Goal: Contribute content: Add original content to the website for others to see

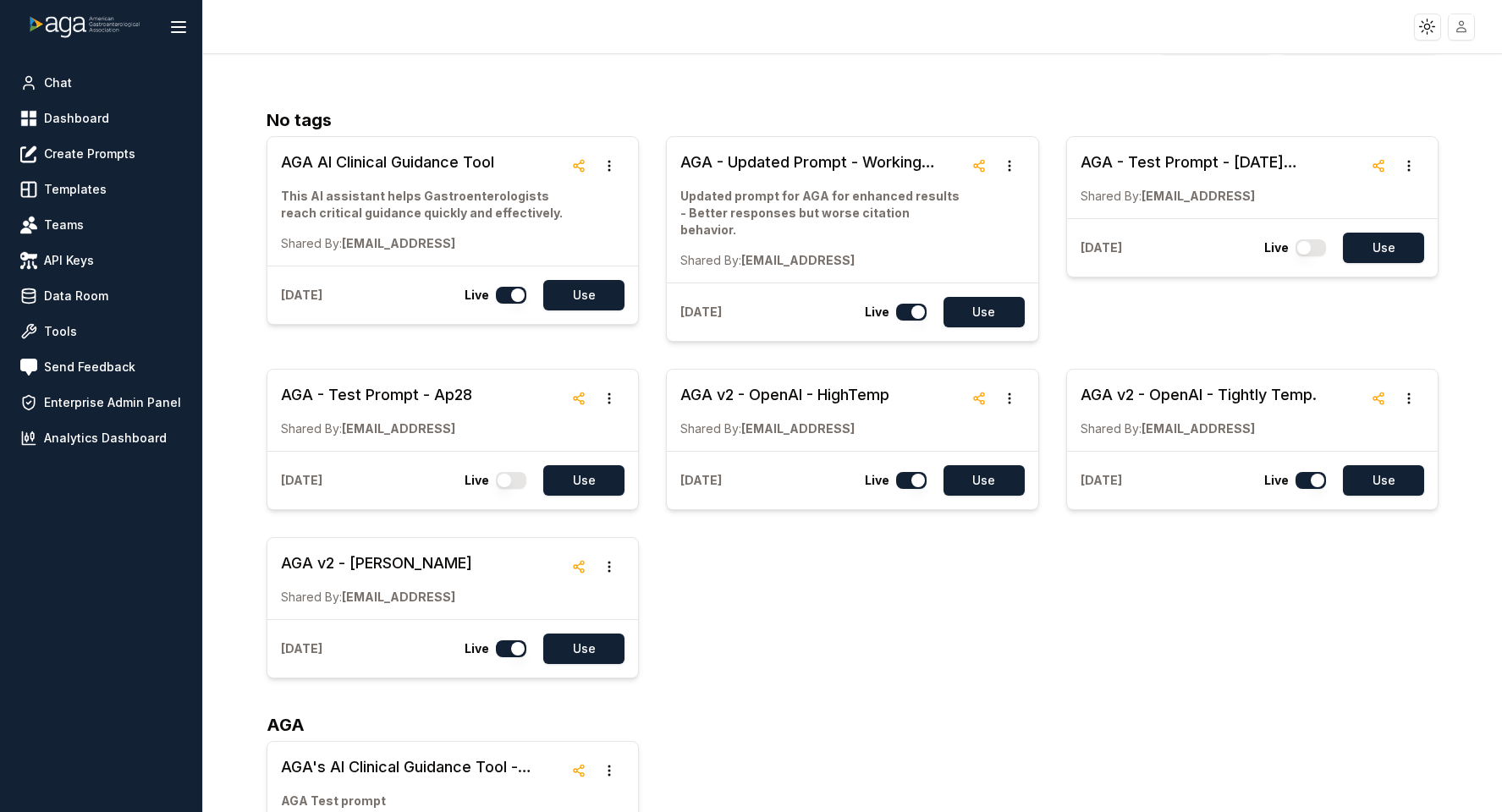
scroll to position [84, 0]
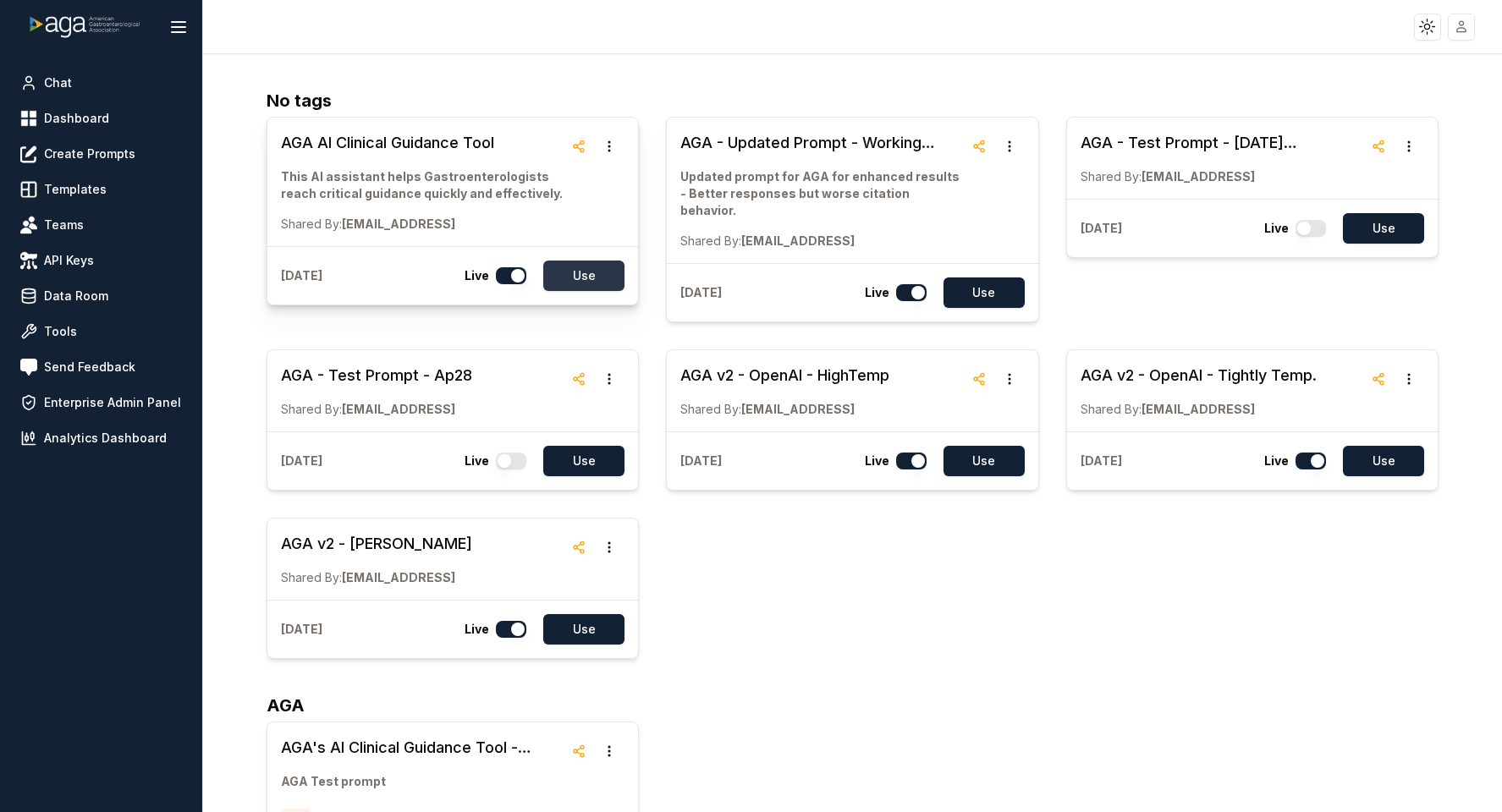
click at [591, 278] on button "Use" at bounding box center [584, 276] width 82 height 30
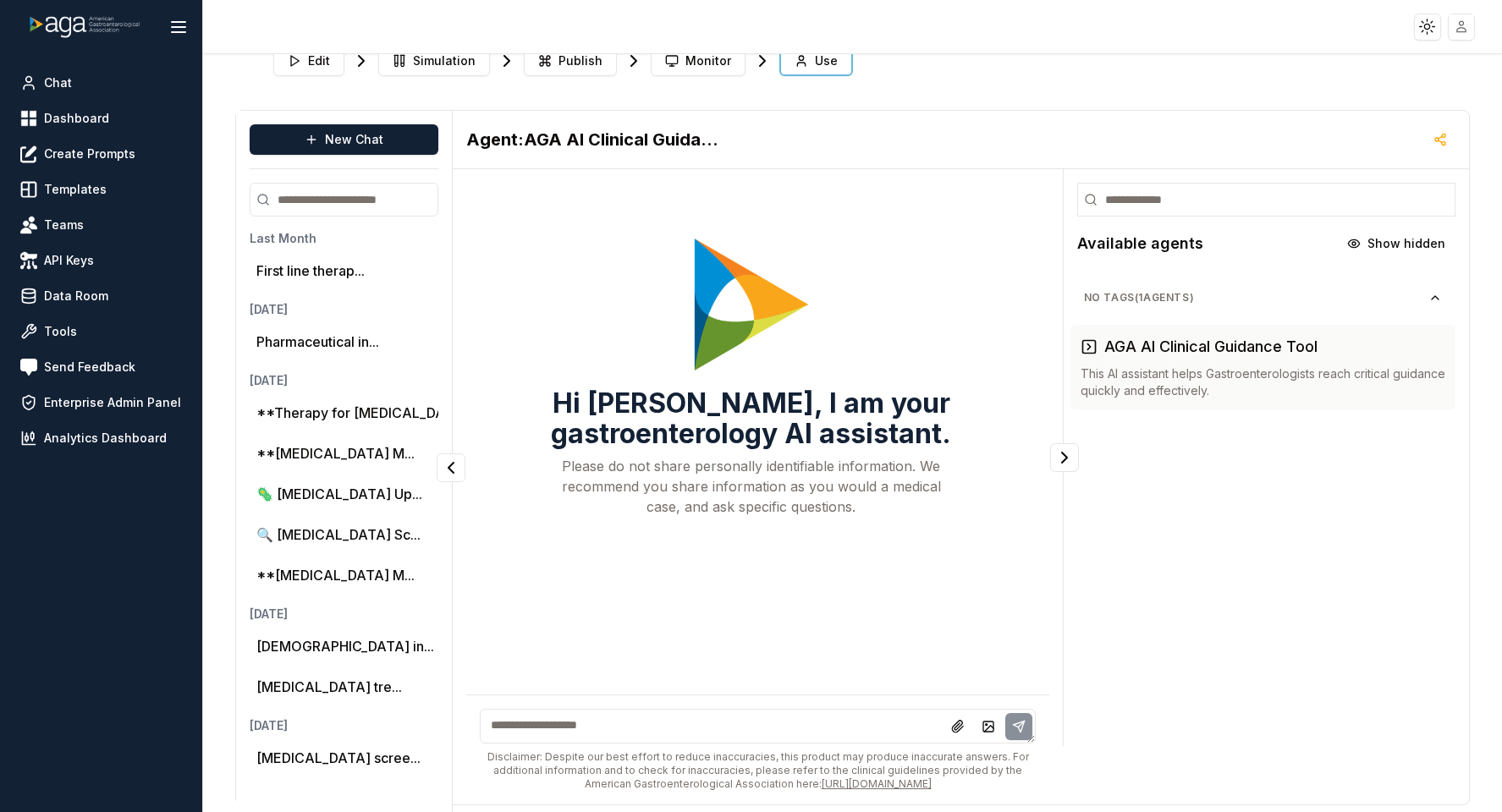
scroll to position [35, 0]
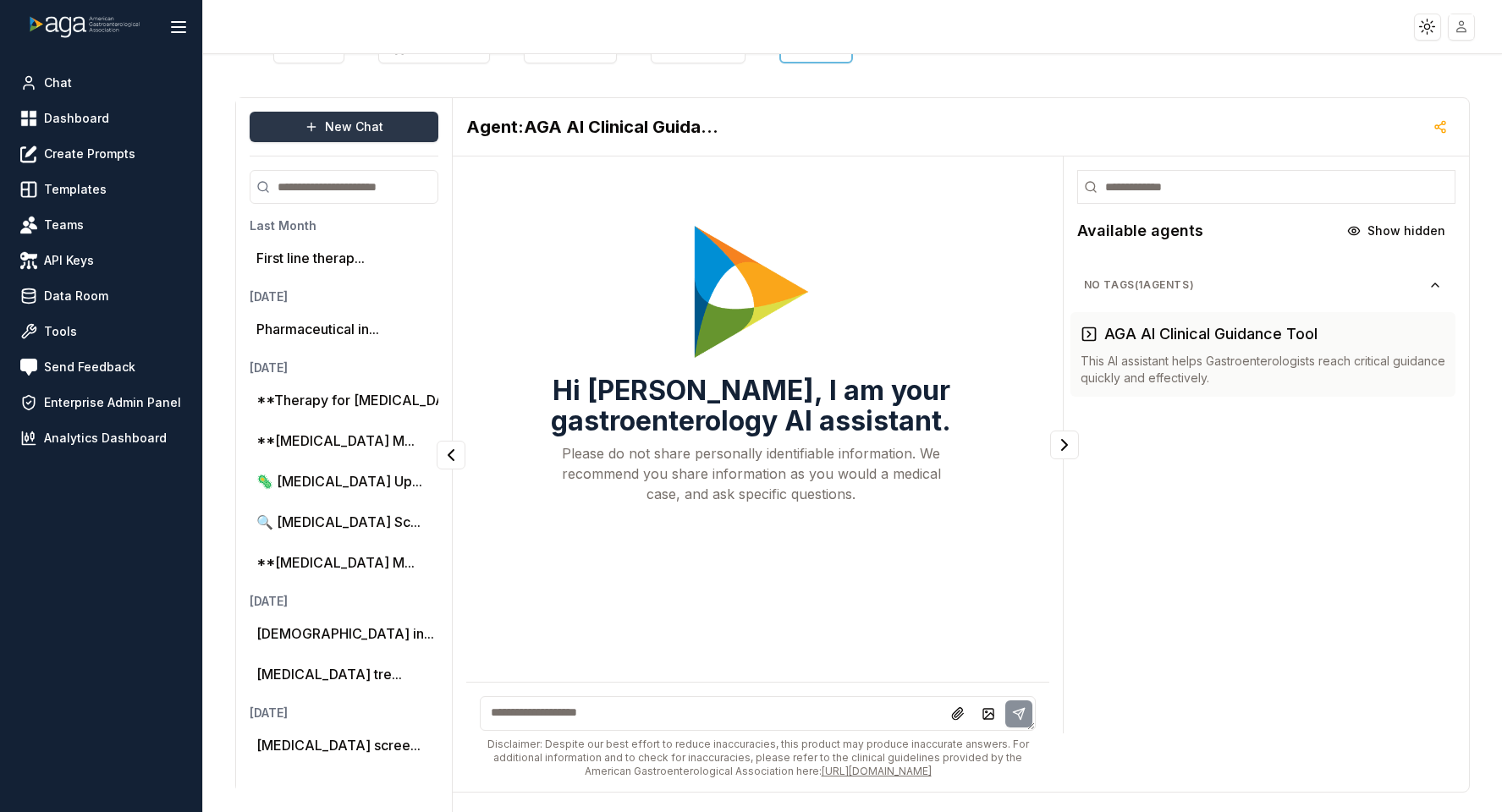
click at [386, 121] on button "New Chat" at bounding box center [344, 127] width 189 height 30
click at [364, 126] on button "New Chat" at bounding box center [344, 127] width 189 height 30
click at [663, 701] on textarea at bounding box center [757, 713] width 555 height 35
click at [340, 124] on button "New Chat" at bounding box center [344, 127] width 189 height 30
click at [547, 731] on textarea at bounding box center [757, 713] width 555 height 35
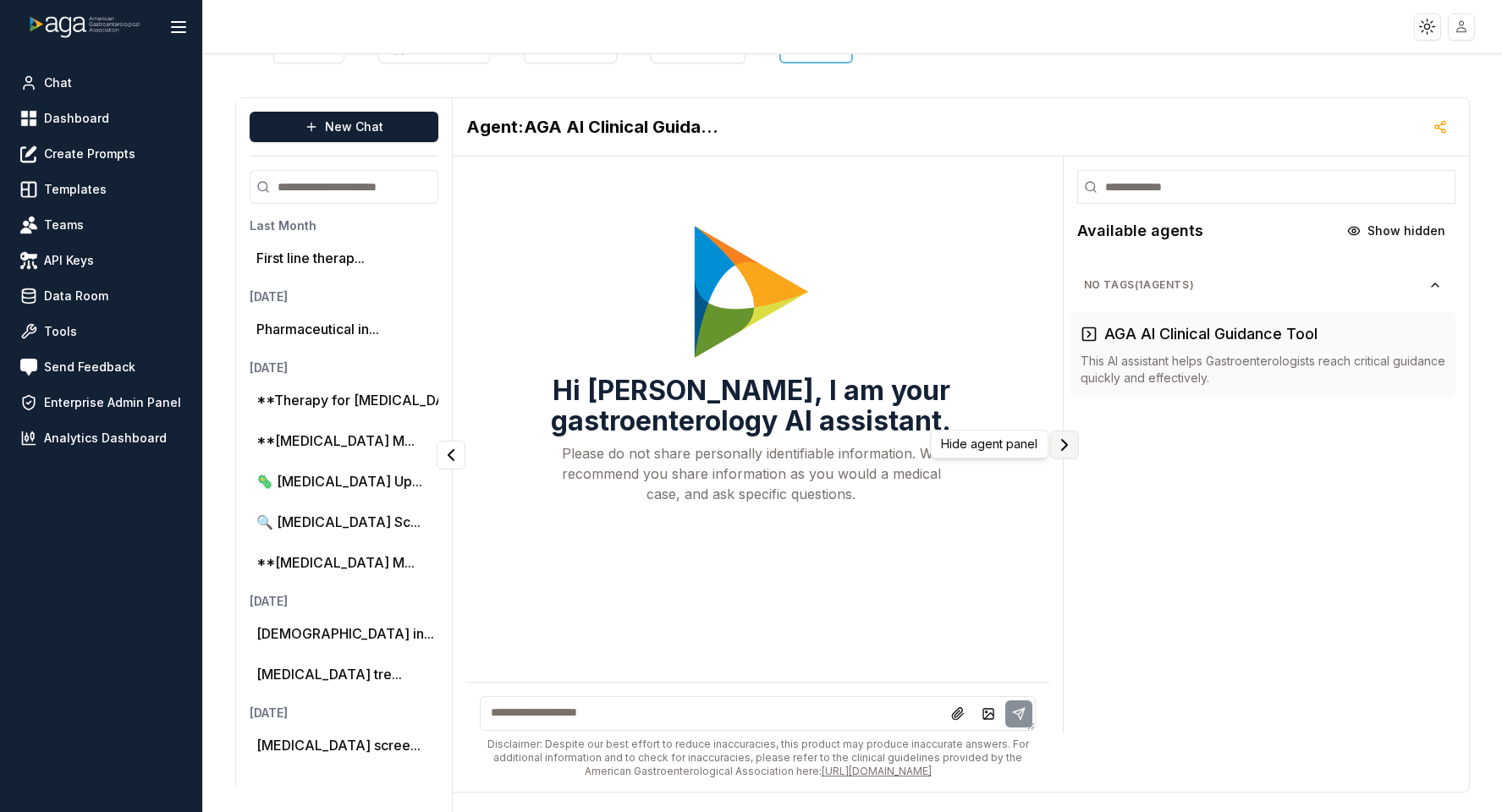
click at [1060, 440] on icon "Collapse panel" at bounding box center [1064, 445] width 20 height 20
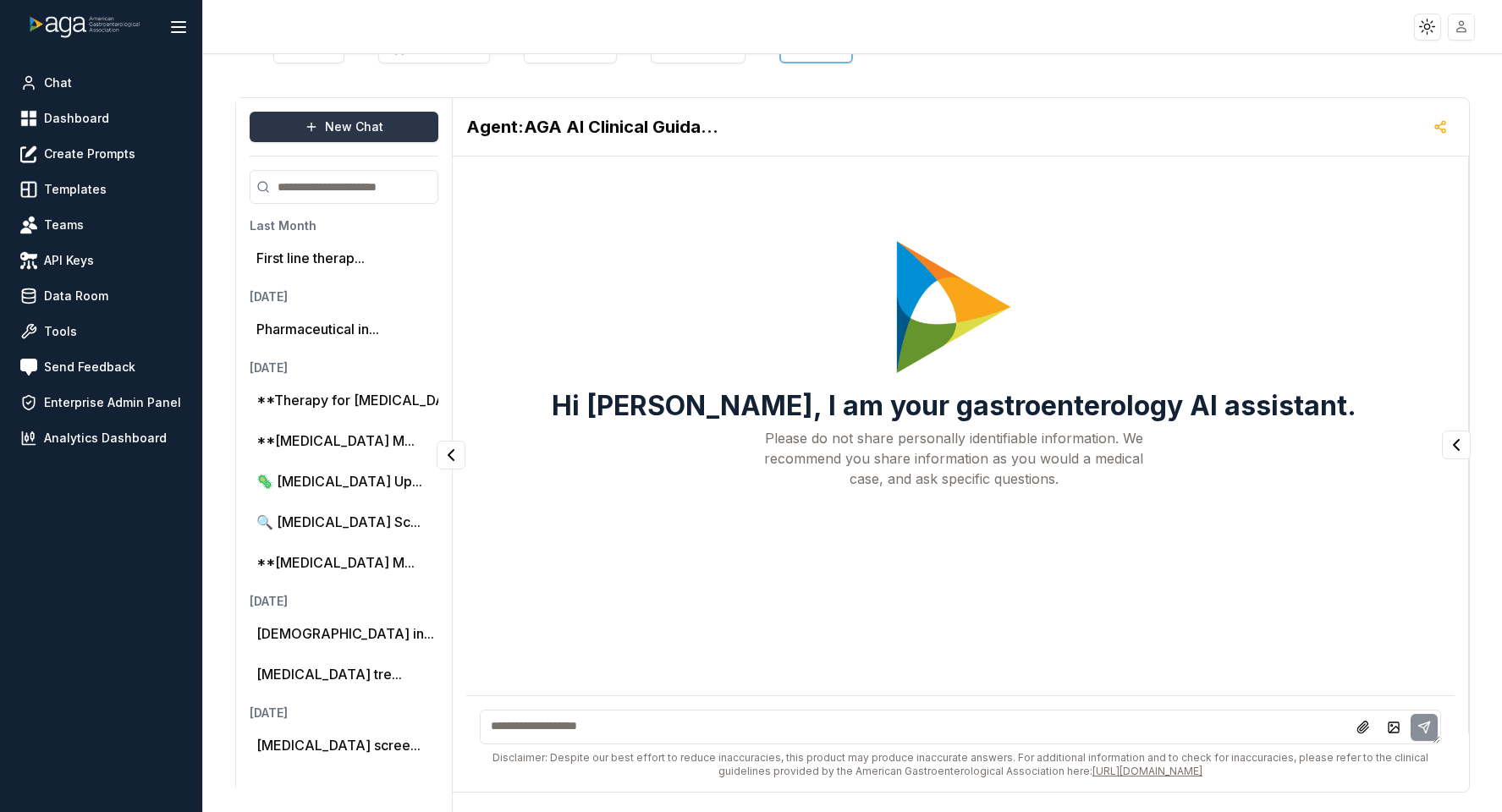
click at [320, 132] on button "New Chat" at bounding box center [344, 127] width 189 height 30
click at [329, 120] on button "New Chat" at bounding box center [344, 127] width 189 height 30
click at [593, 733] on textarea at bounding box center [960, 727] width 960 height 35
click at [376, 129] on button "New Chat" at bounding box center [344, 127] width 189 height 30
click at [288, 327] on button "Pharmaceutical in..." at bounding box center [318, 328] width 123 height 20
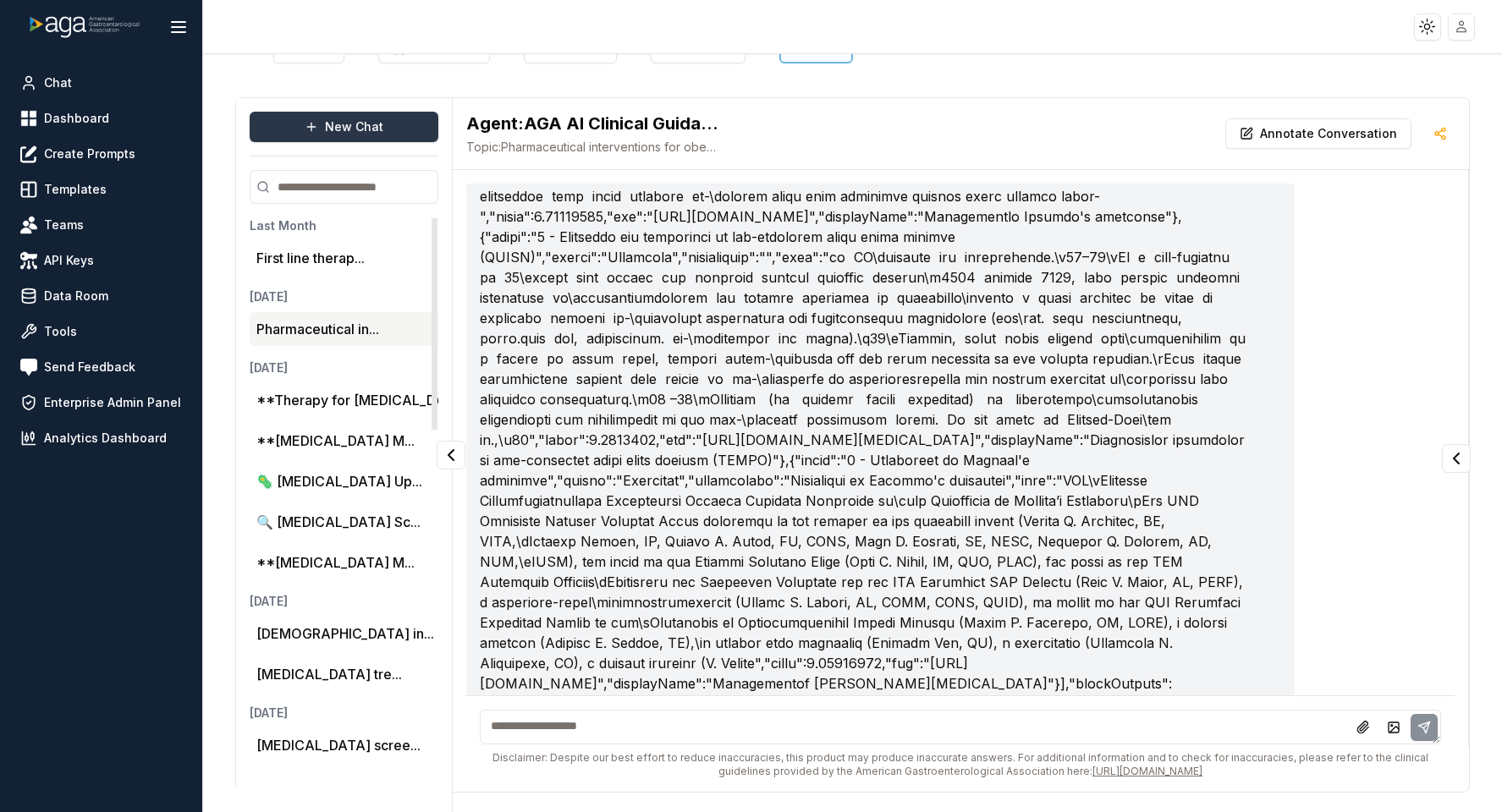
scroll to position [5784, 0]
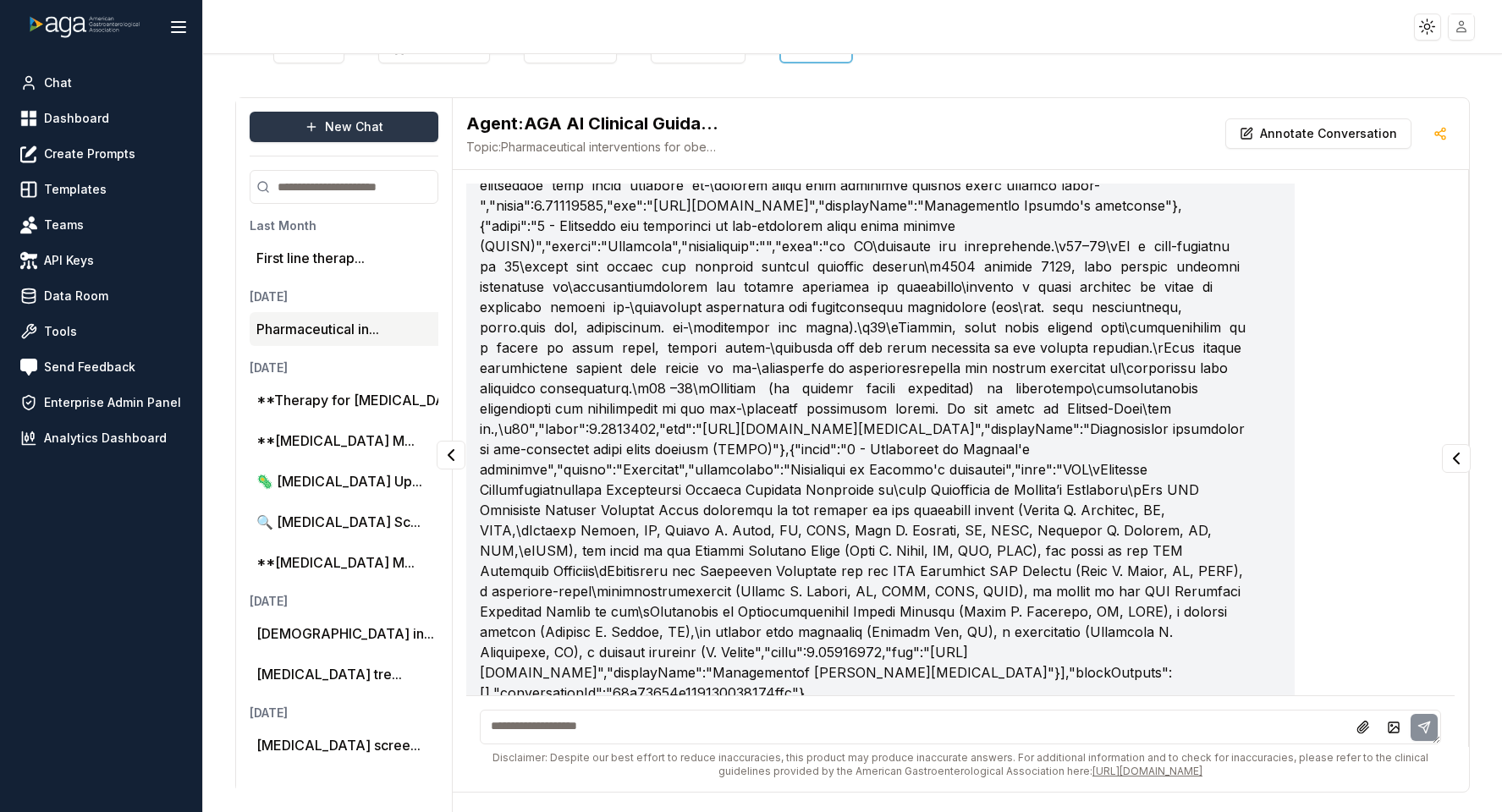
click at [331, 130] on button "New Chat" at bounding box center [344, 127] width 189 height 30
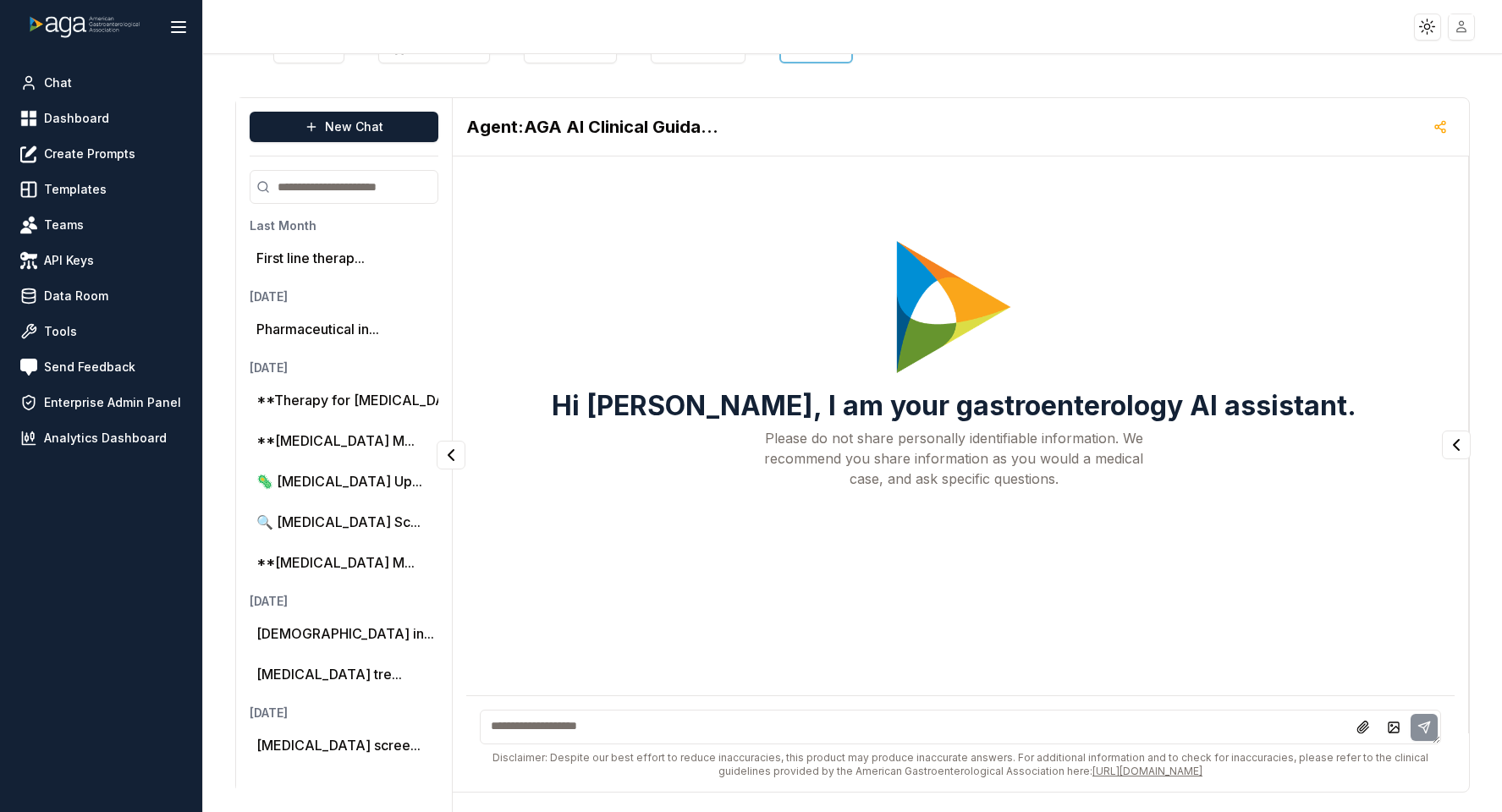
click at [619, 706] on div "Disclaimer: Despite our best effort to reduce inaccuracies, this product may pr…" at bounding box center [960, 744] width 988 height 97
click at [71, 399] on span "Enterprise Admin Panel" at bounding box center [113, 402] width 137 height 17
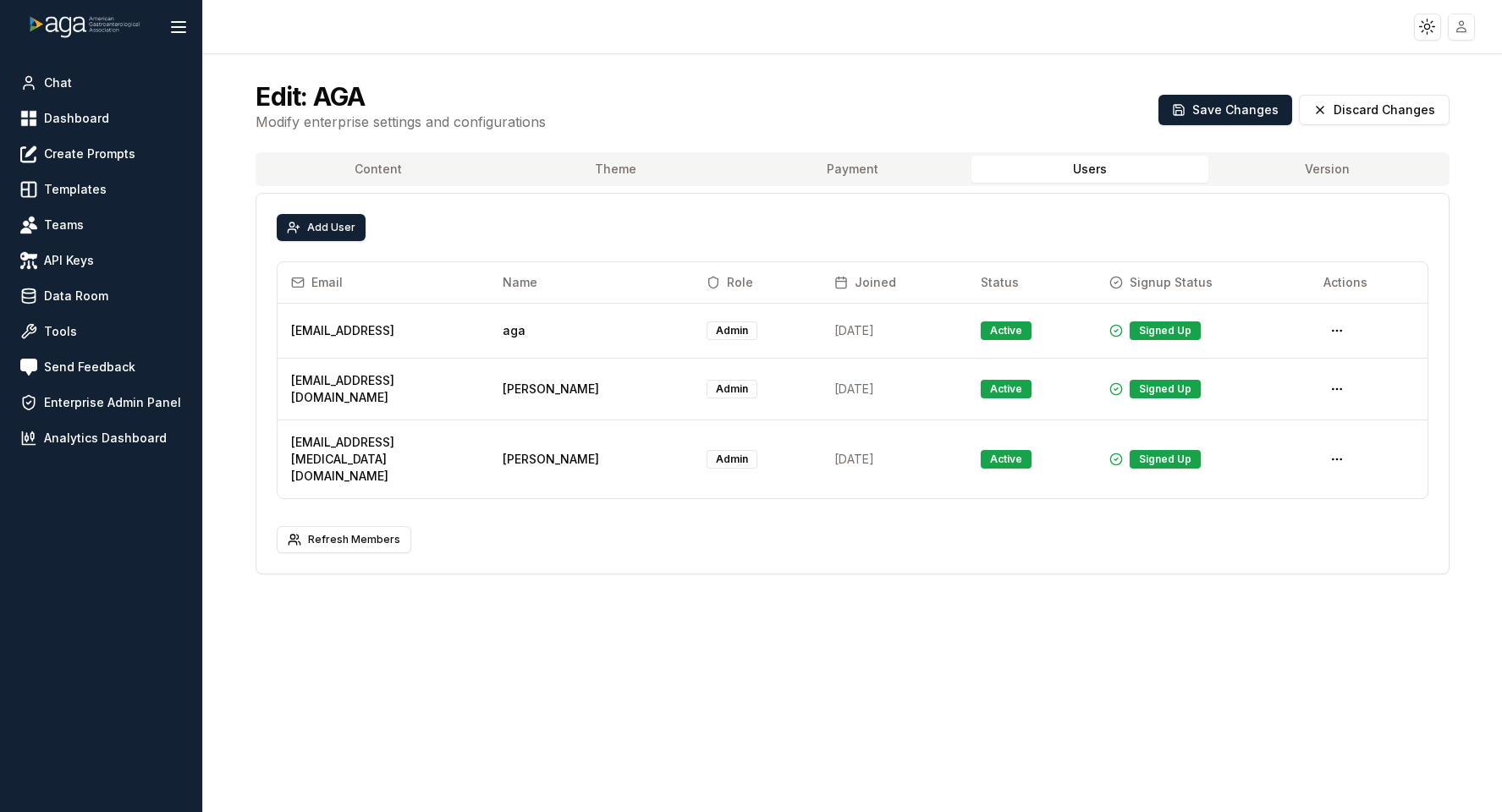
click at [1091, 173] on button "Users" at bounding box center [1090, 169] width 237 height 28
click at [62, 431] on span "Analytics Dashboard" at bounding box center [106, 438] width 123 height 17
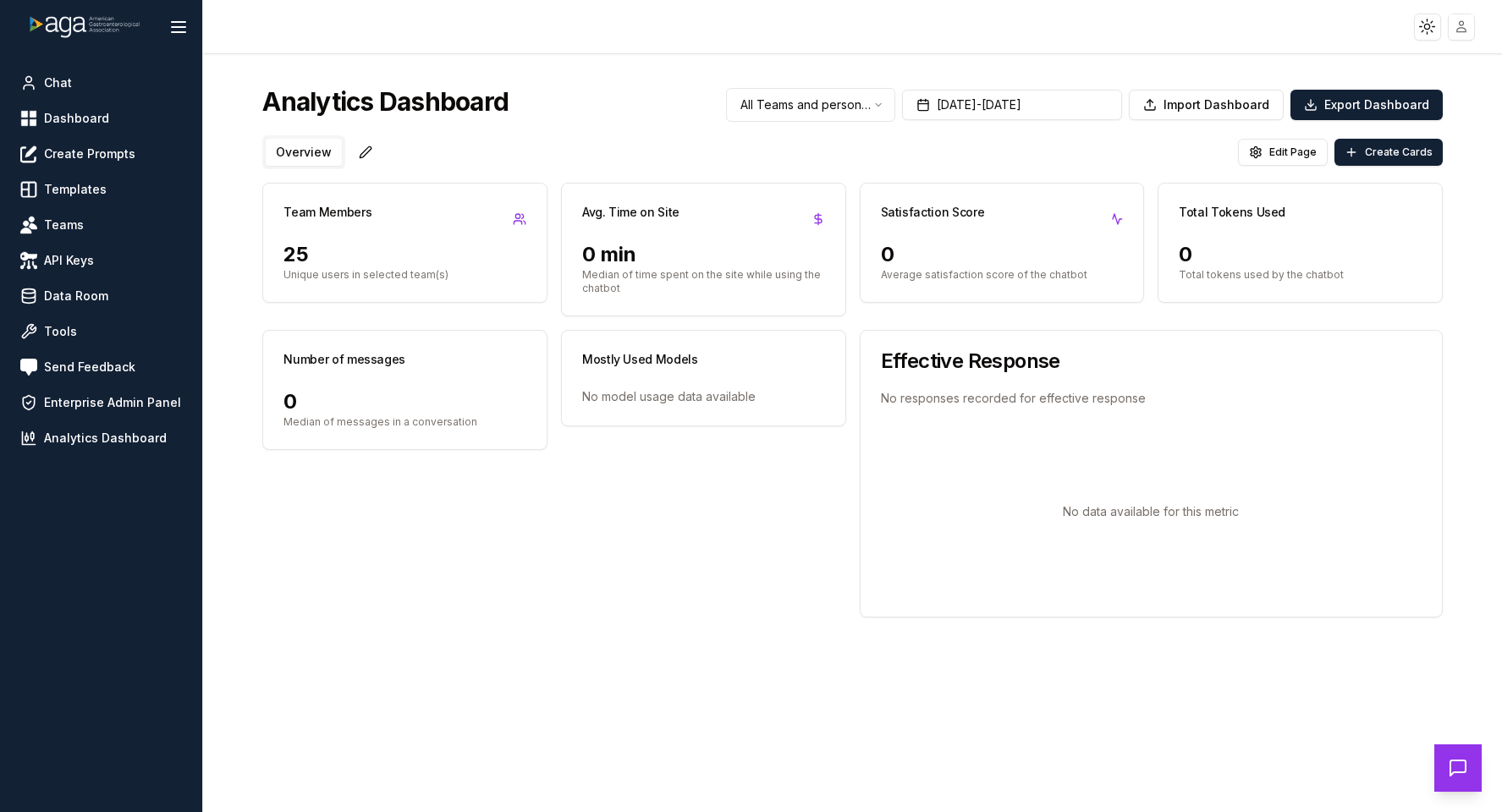
click at [801, 105] on html "Toggle theme Toggle user menu Chat Dashboard Create Prompts Templates Teams API…" at bounding box center [751, 406] width 1502 height 812
click at [942, 42] on html "Toggle theme Toggle user menu Chat Dashboard Create Prompts Templates Teams API…" at bounding box center [751, 406] width 1502 height 812
click at [1275, 239] on div "Total Tokens Used" at bounding box center [1300, 212] width 283 height 58
click at [1245, 269] on p "Total tokens used by the chatbot" at bounding box center [1300, 274] width 243 height 13
click at [1197, 217] on h3 "Total Tokens Used" at bounding box center [1232, 212] width 107 height 17
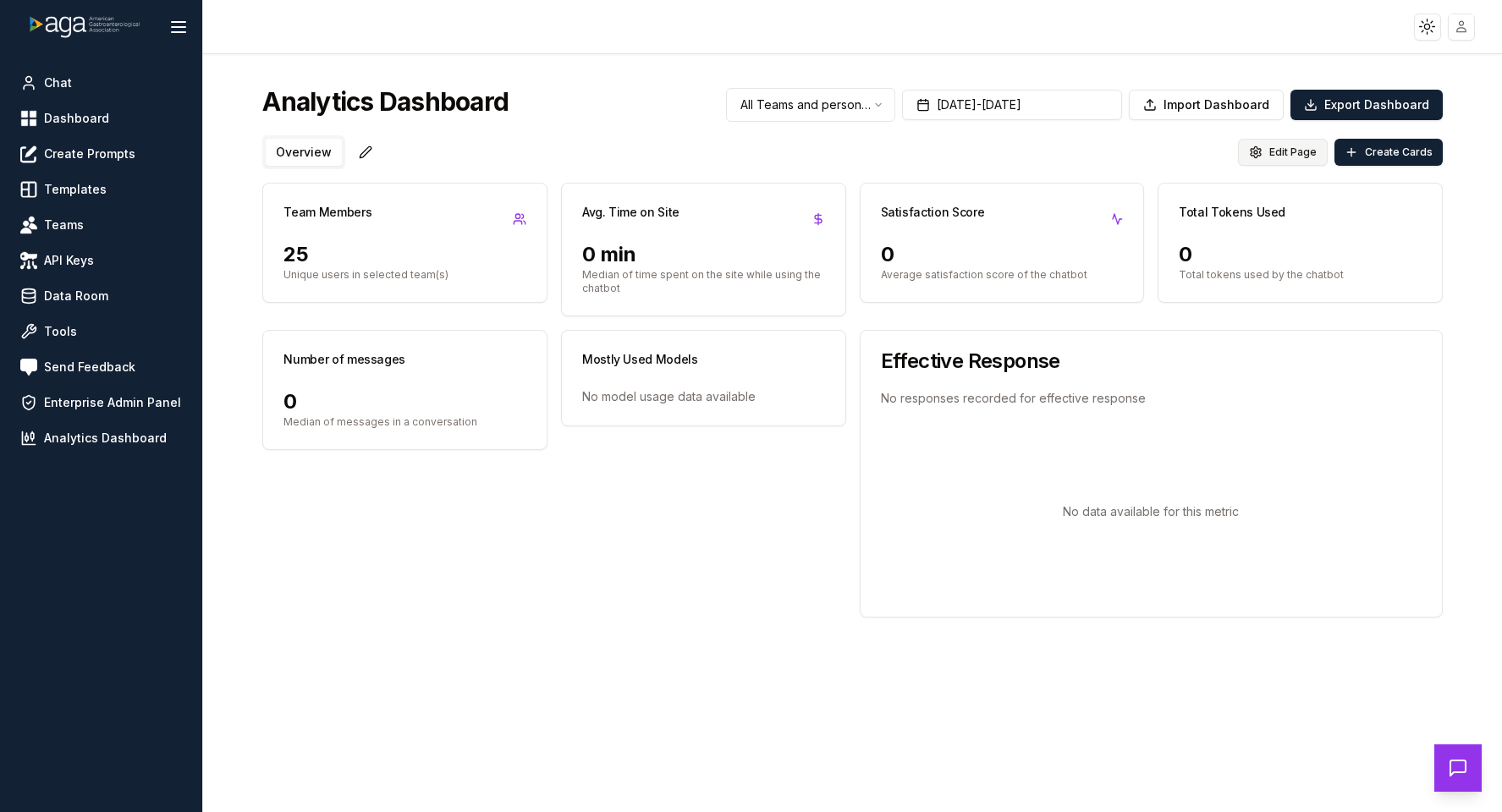
click at [1289, 146] on span "Edit Page" at bounding box center [1293, 152] width 47 height 13
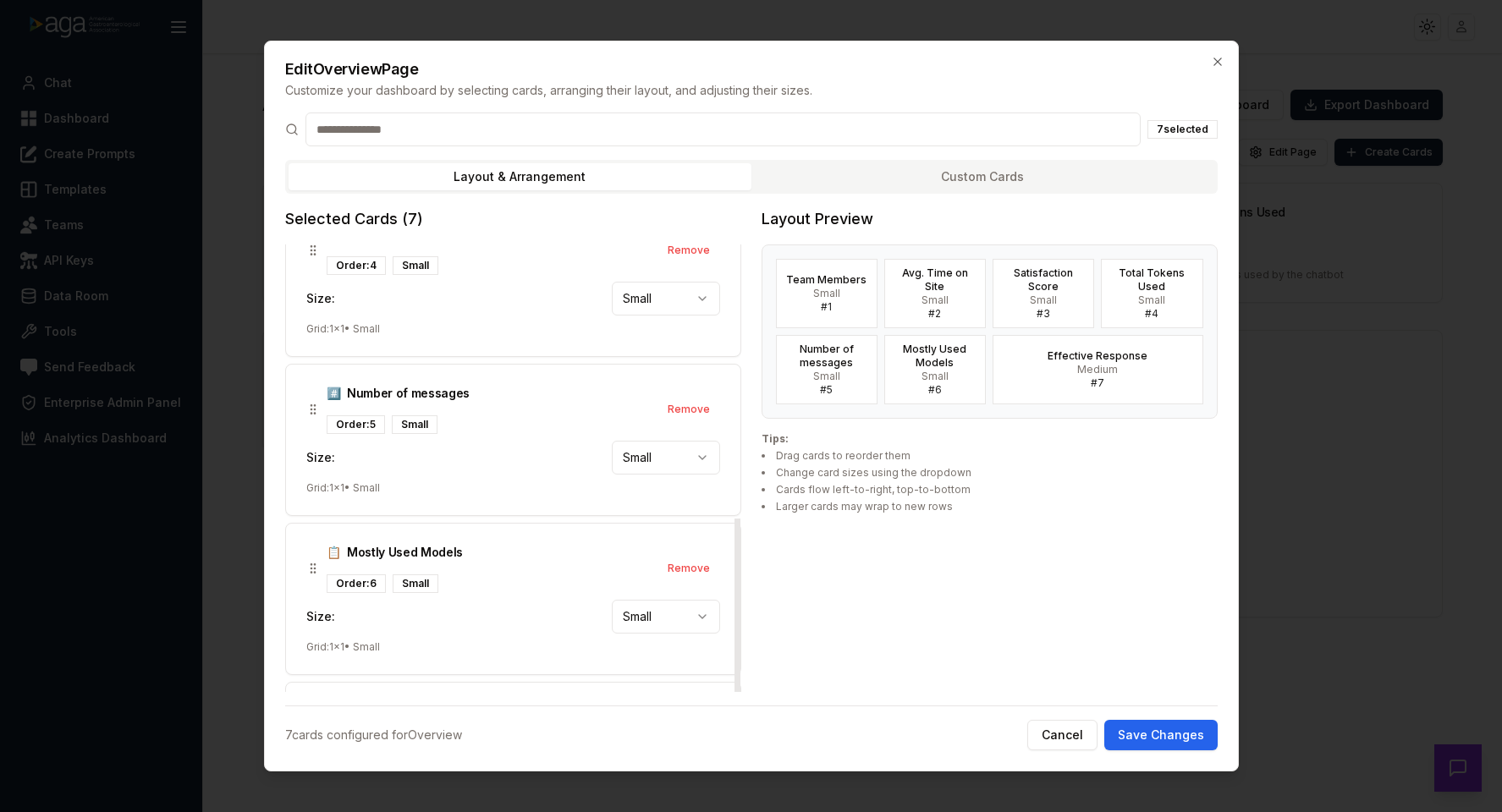
scroll to position [538, 0]
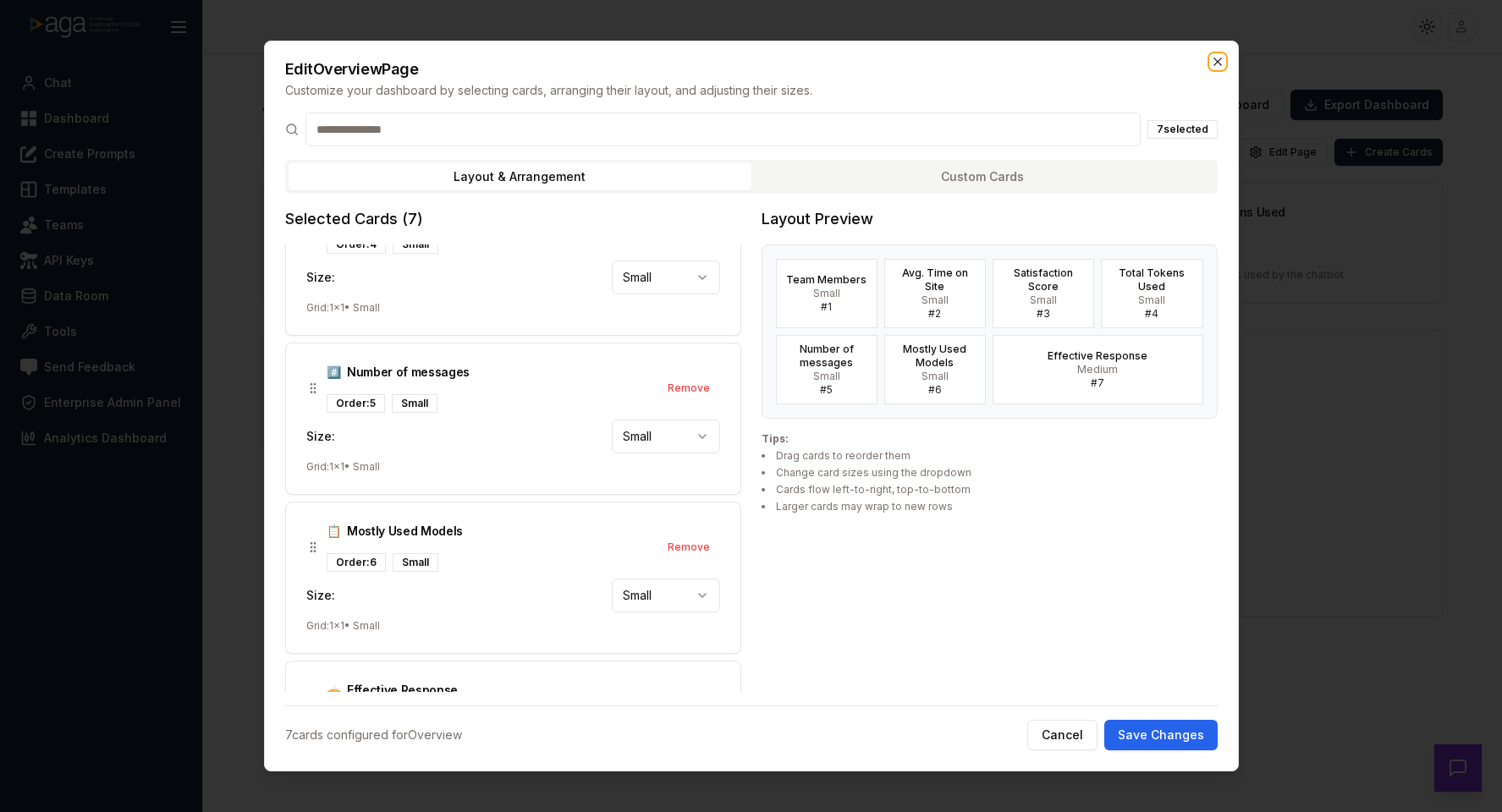
click at [1214, 55] on icon "button" at bounding box center [1217, 61] width 13 height 13
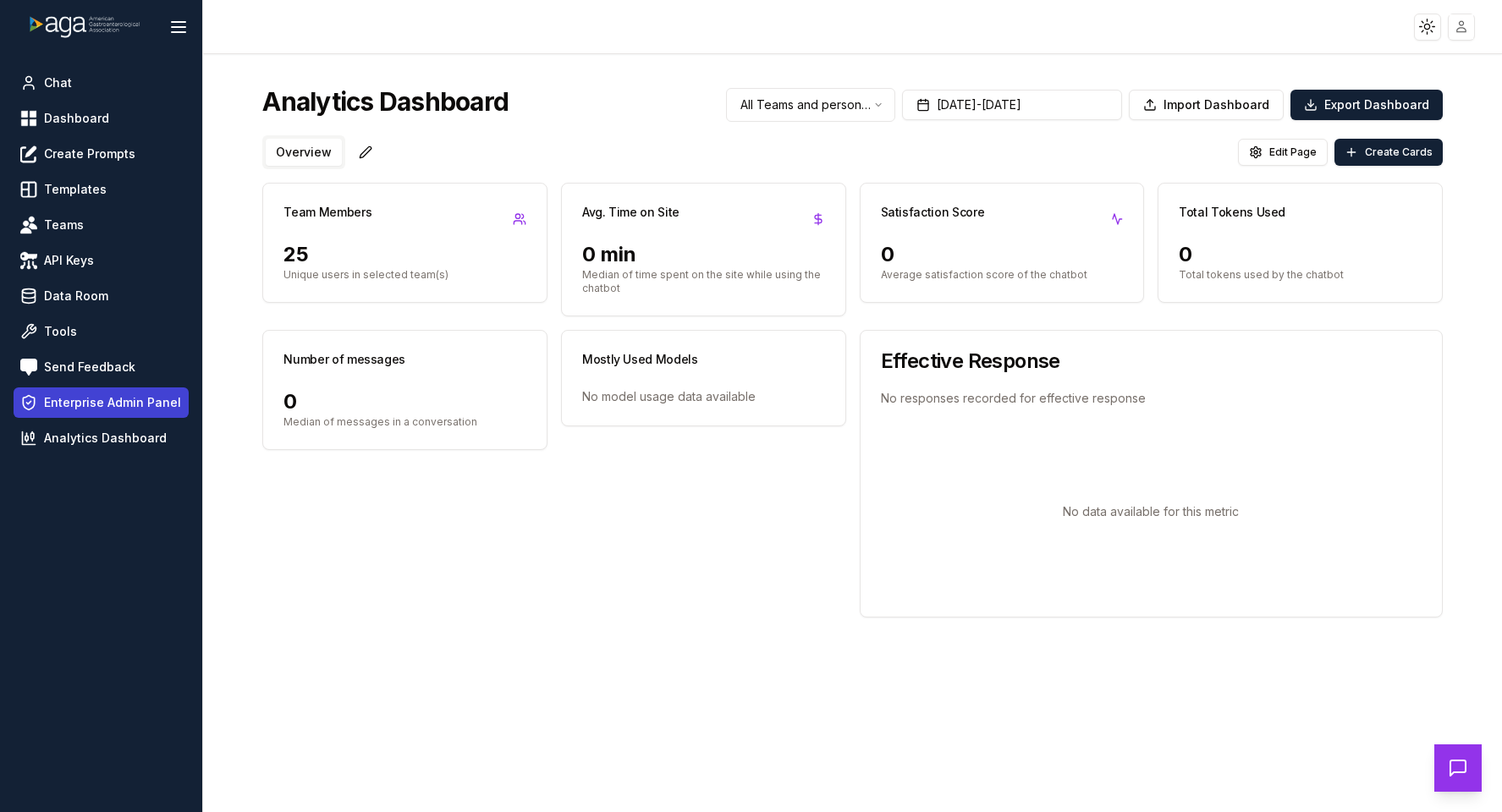
click at [82, 404] on span "Enterprise Admin Panel" at bounding box center [113, 402] width 137 height 17
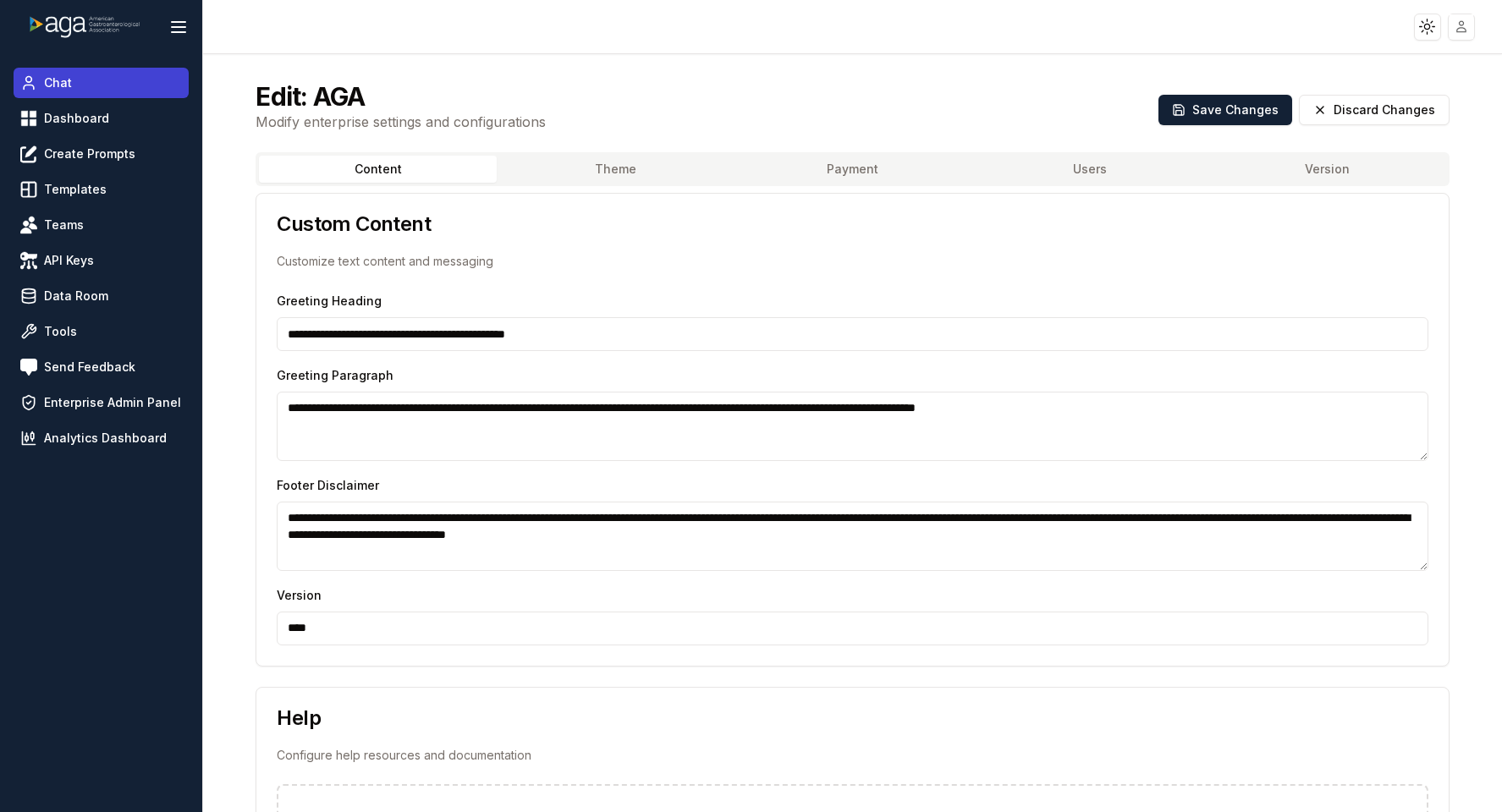
click at [51, 77] on span "Chat" at bounding box center [58, 83] width 28 height 17
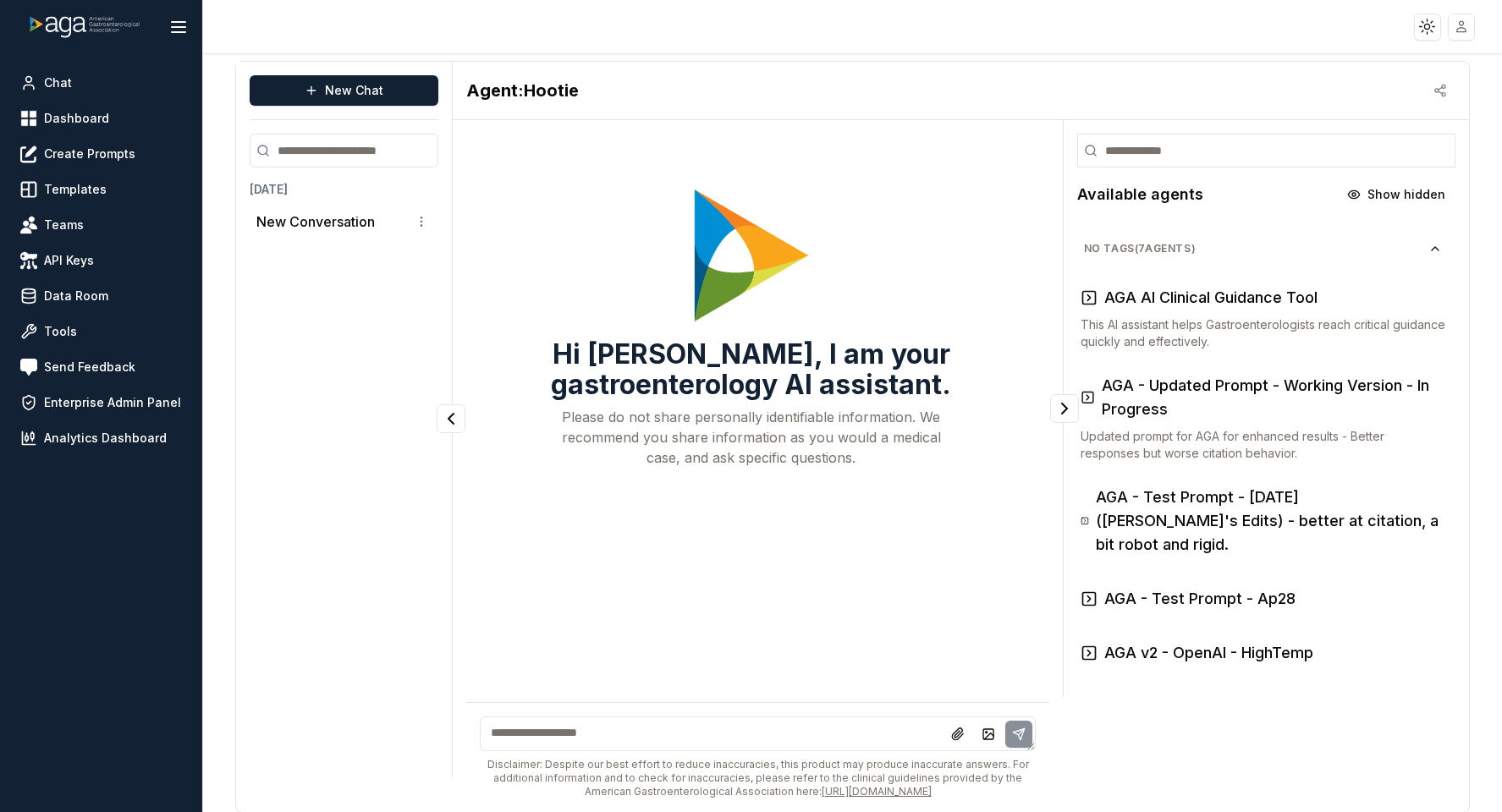
click at [337, 151] on input "search" at bounding box center [344, 151] width 189 height 34
click at [320, 220] on p "New Conversation" at bounding box center [315, 221] width 118 height 20
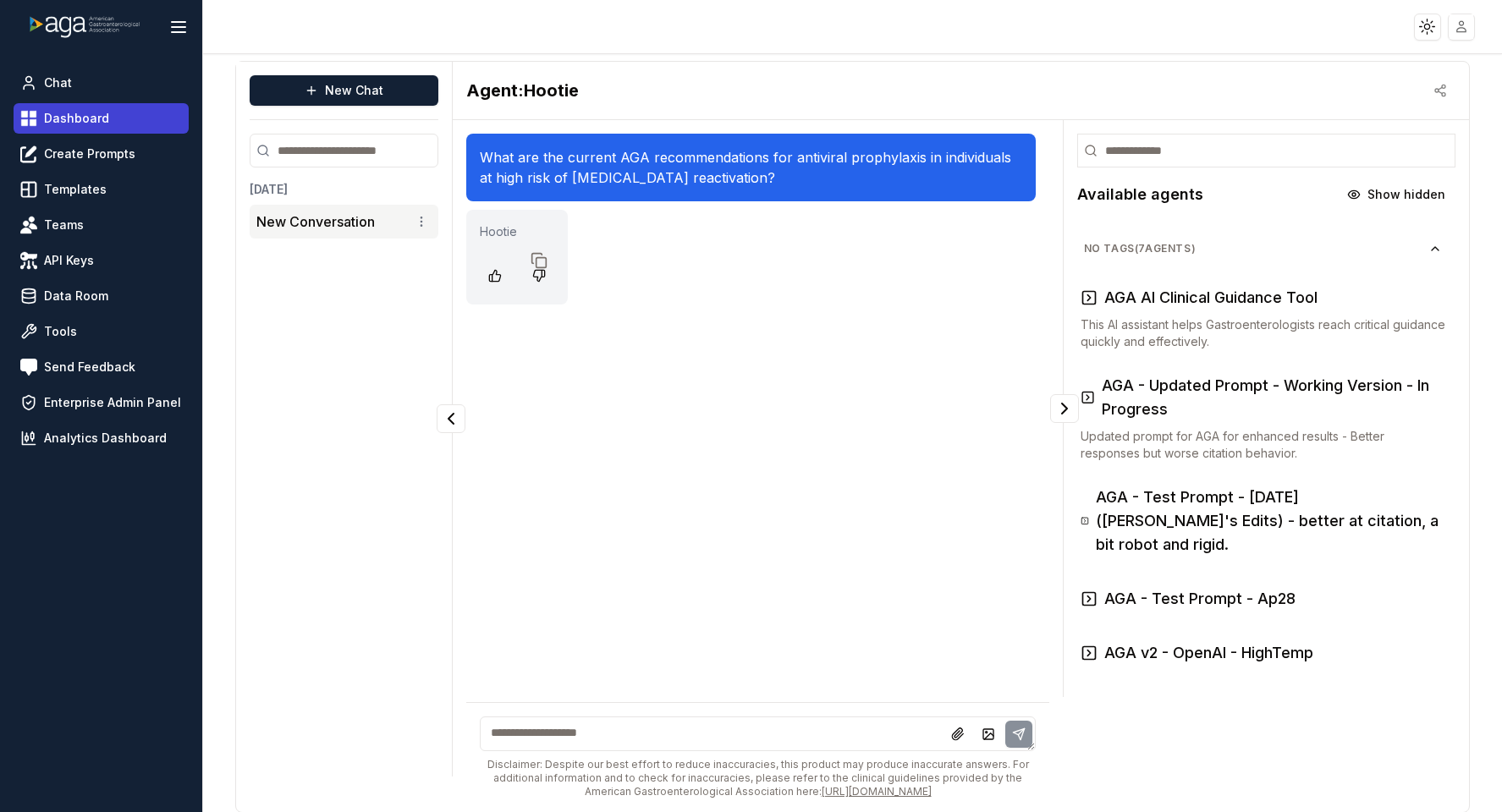
click at [85, 116] on span "Dashboard" at bounding box center [76, 118] width 65 height 17
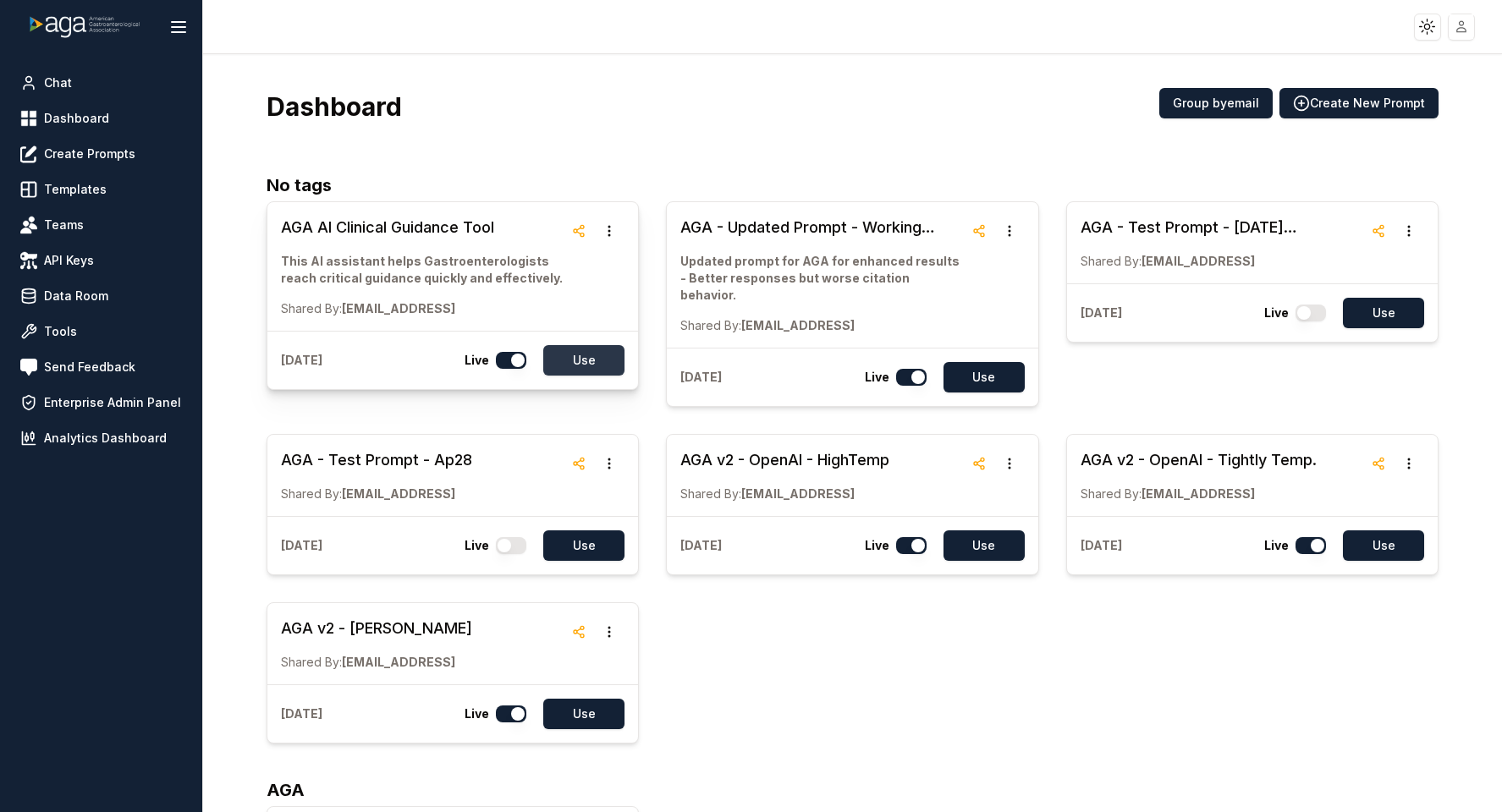
click at [591, 368] on button "Use" at bounding box center [584, 360] width 82 height 30
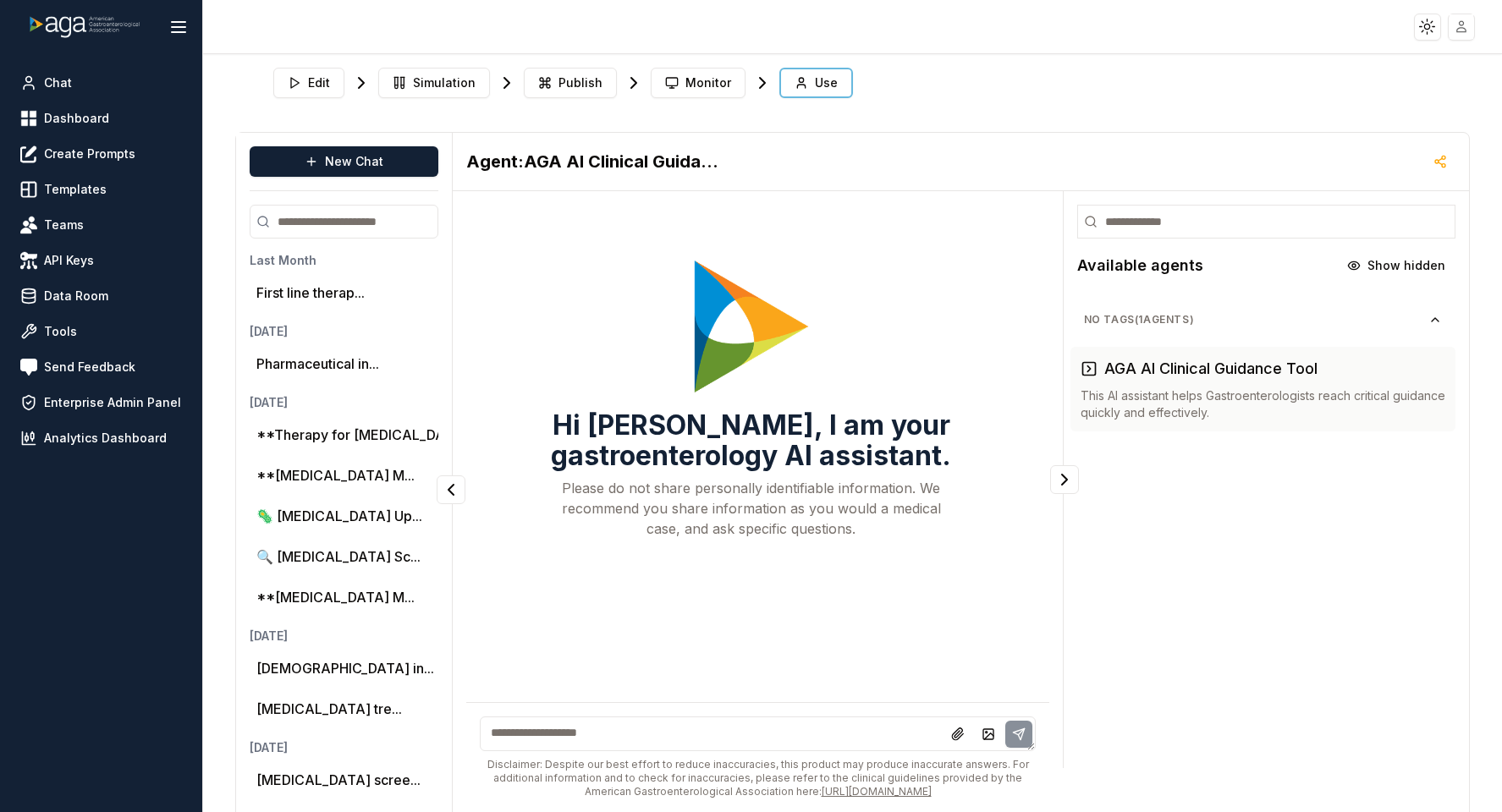
click at [357, 83] on icon at bounding box center [361, 83] width 20 height 20
click at [363, 83] on icon at bounding box center [361, 83] width 20 height 20
click at [305, 82] on button "Edit" at bounding box center [309, 83] width 71 height 30
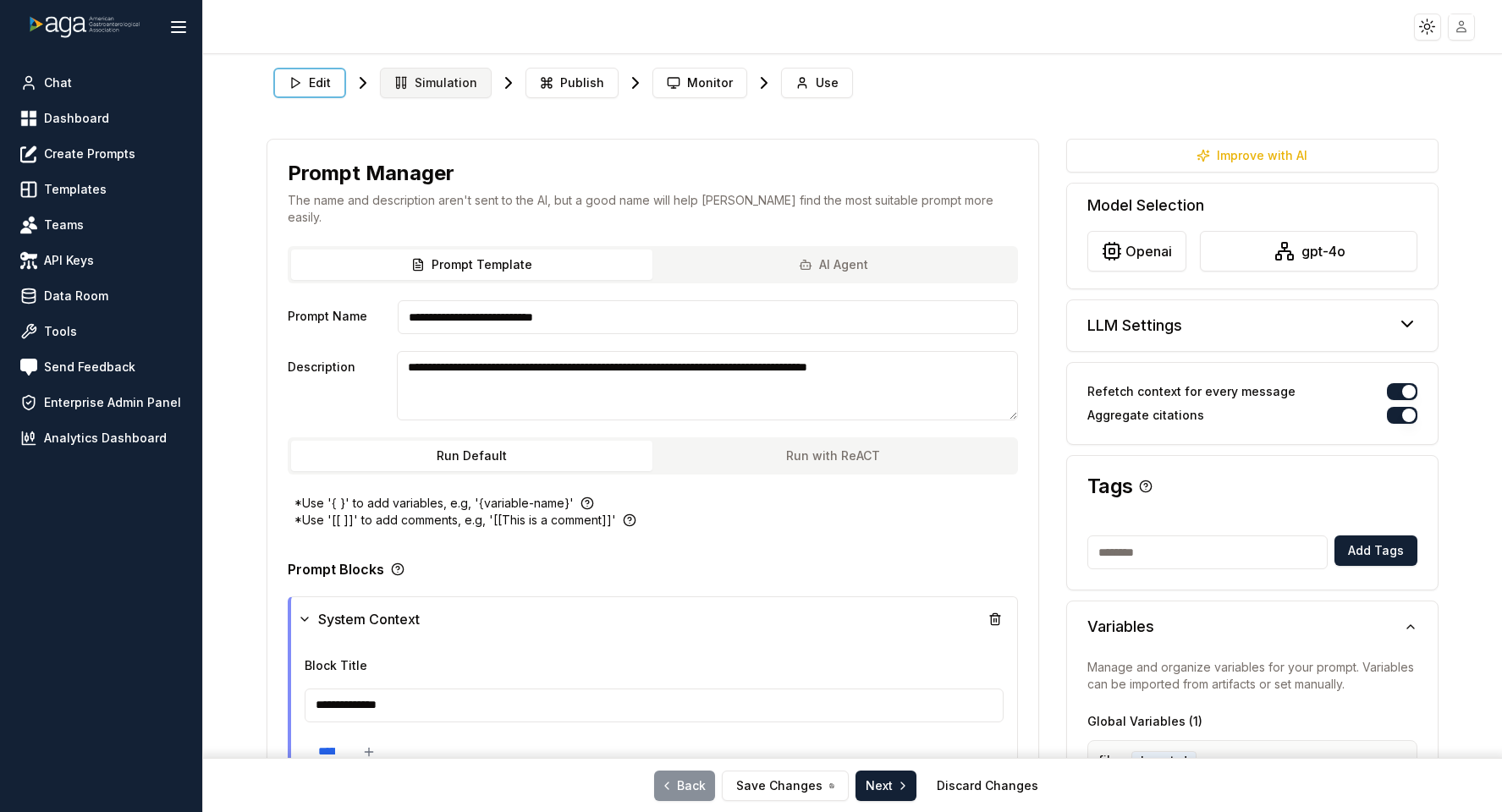
click at [447, 78] on span "Simulation" at bounding box center [446, 83] width 63 height 17
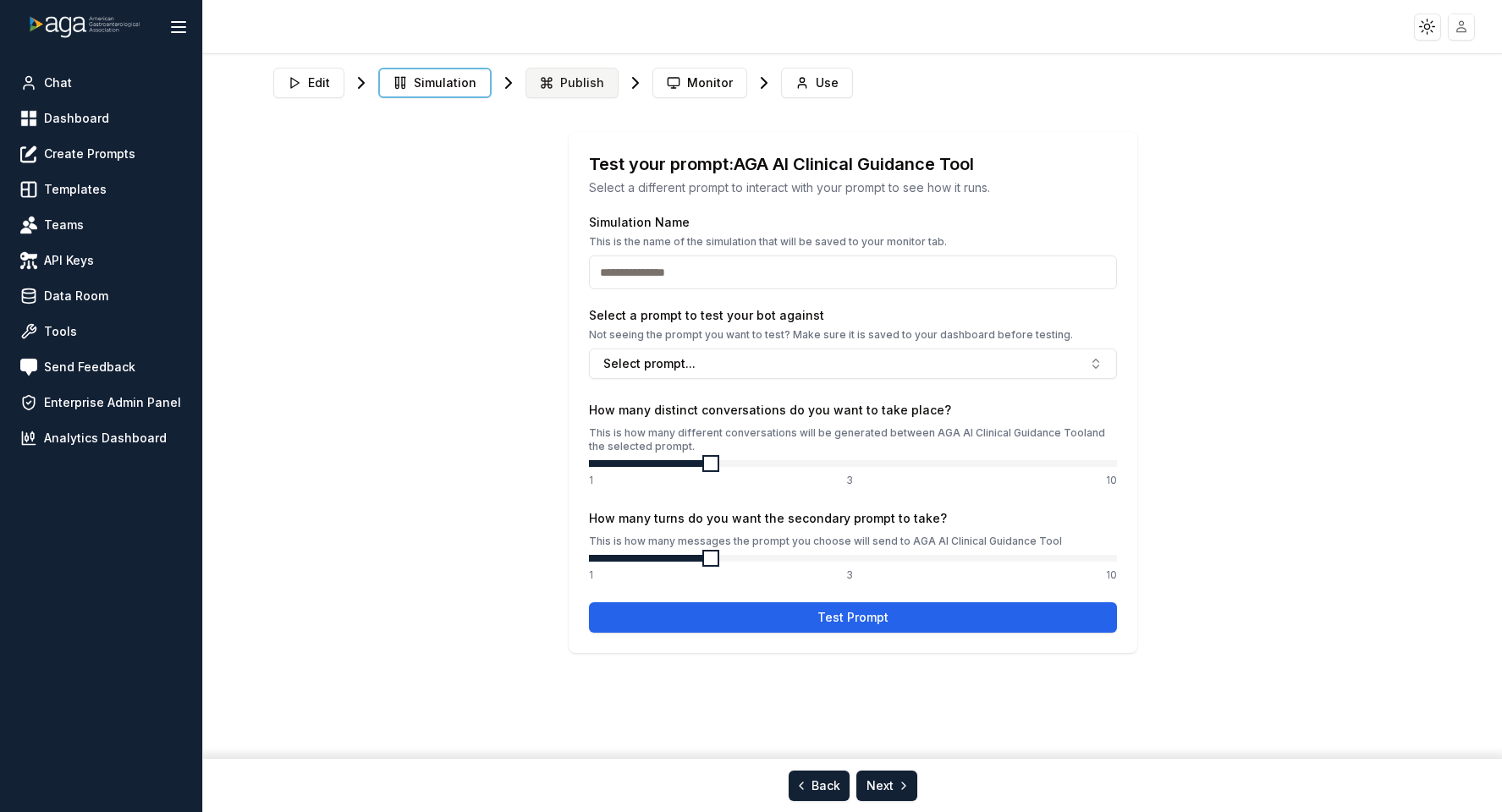
click at [576, 87] on span "Publish" at bounding box center [582, 83] width 44 height 17
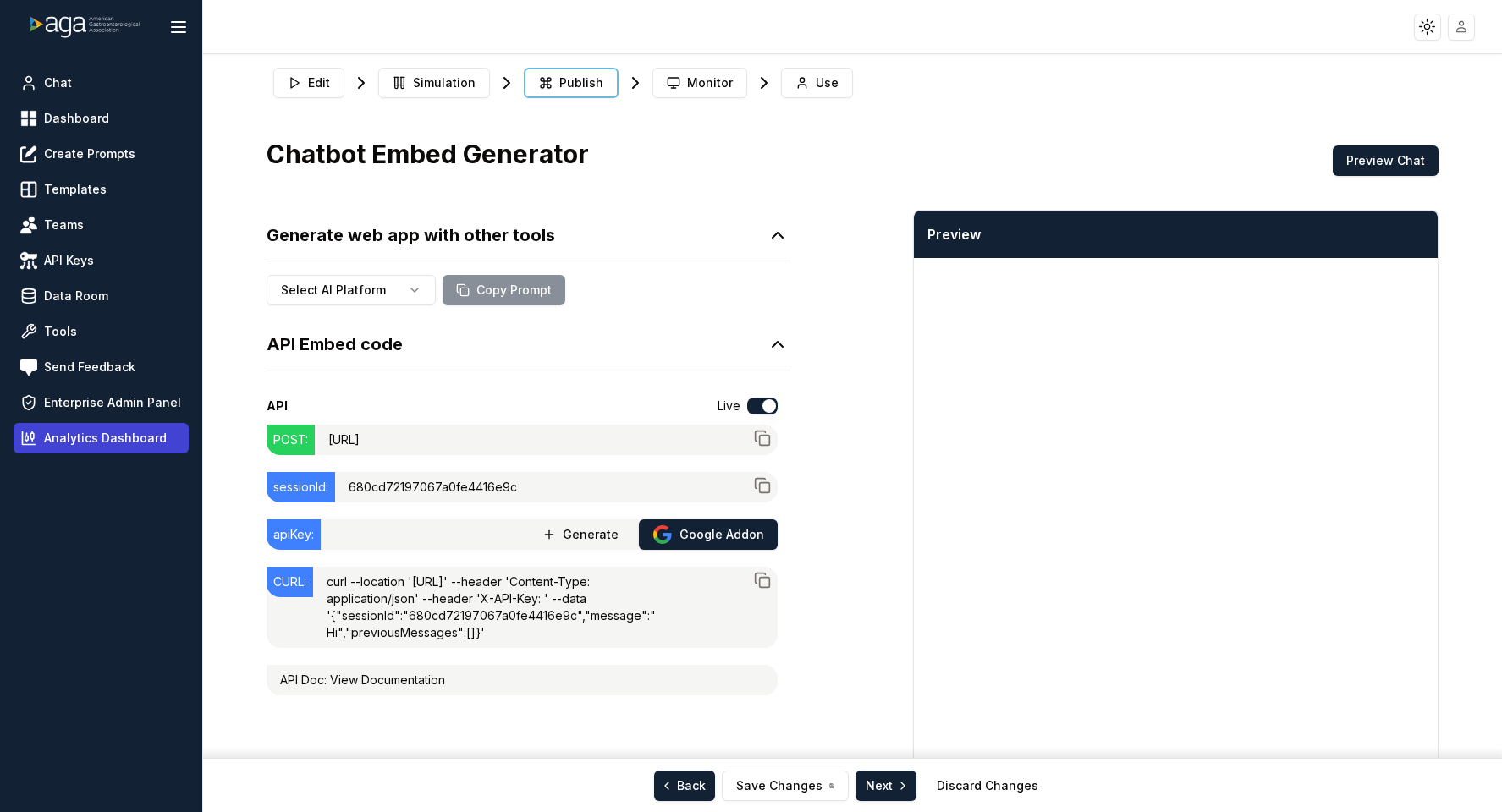
click at [62, 437] on span "Analytics Dashboard" at bounding box center [106, 438] width 123 height 17
